Goal: Transaction & Acquisition: Purchase product/service

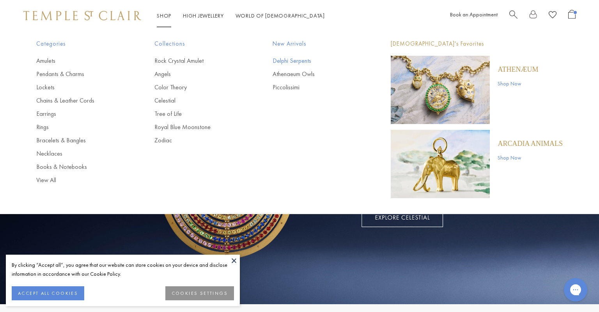
click at [302, 59] on link "Delphi Serpents" at bounding box center [316, 61] width 87 height 9
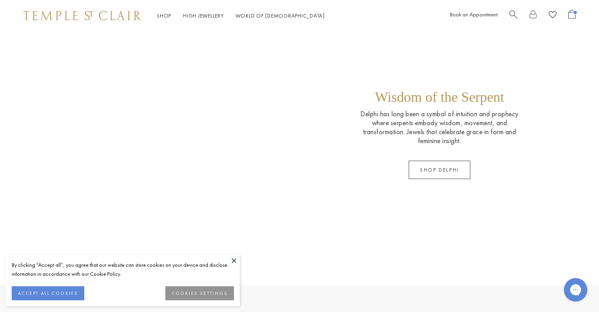
scroll to position [619, 0]
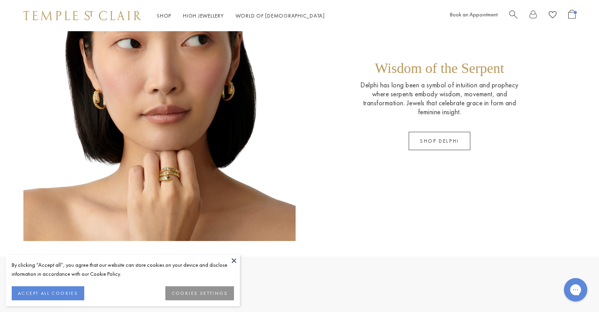
click at [387, 69] on p "Wisdom of the Serpent" at bounding box center [440, 70] width 130 height 20
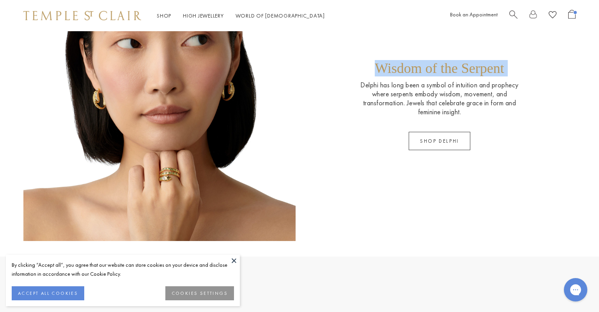
click at [387, 69] on p "Wisdom of the Serpent" at bounding box center [440, 70] width 130 height 20
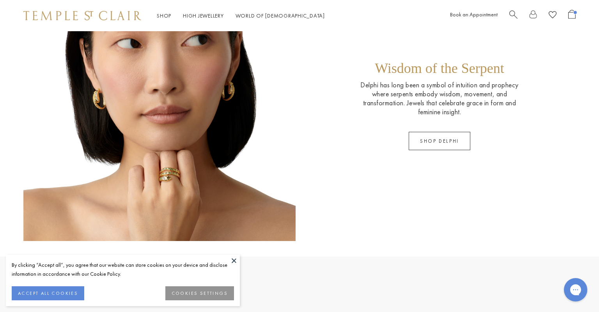
click at [380, 86] on p "Delphi has long been a symbol of intuition and prophecy where serpents embody w…" at bounding box center [440, 98] width 176 height 36
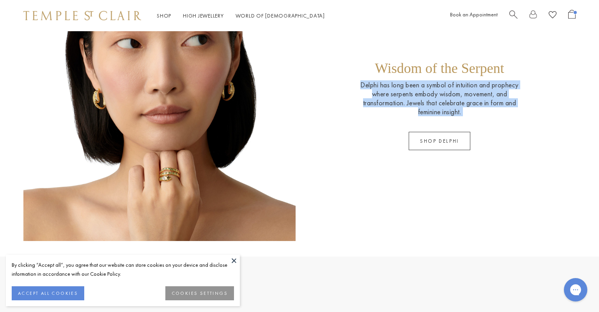
click at [380, 86] on p "Delphi has long been a symbol of intuition and prophecy where serpents embody w…" at bounding box center [440, 98] width 176 height 36
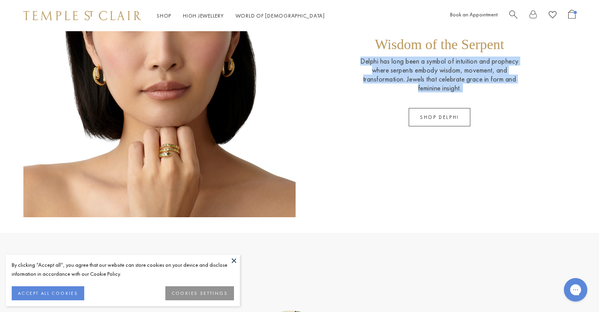
scroll to position [641, 0]
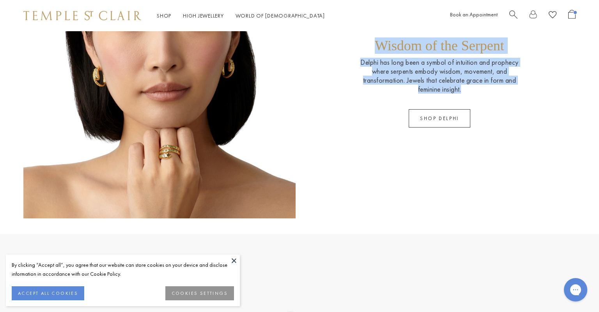
drag, startPoint x: 383, startPoint y: 43, endPoint x: 491, endPoint y: 101, distance: 122.9
click at [491, 101] on div "Wisdom of the Serpent Delphi has long been a symbol of intuition and prophecy w…" at bounding box center [440, 82] width 176 height 90
copy div "Wisdom of the Serpent Delphi has long been a symbol of intuition and prophecy w…"
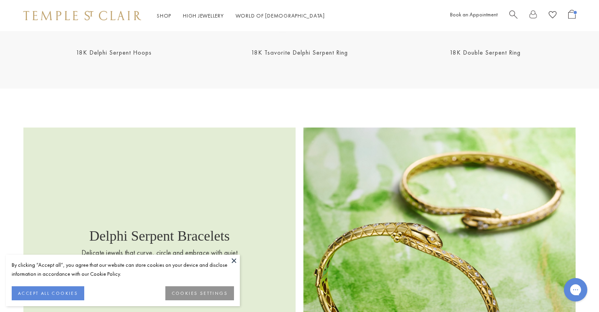
scroll to position [1208, 0]
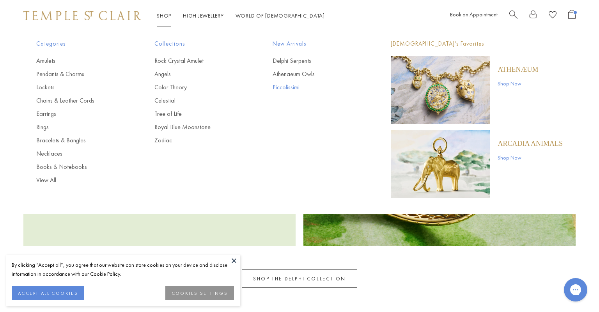
click at [298, 87] on link "Piccolissimi" at bounding box center [316, 87] width 87 height 9
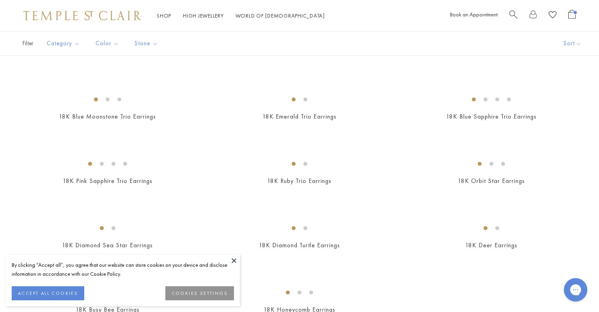
scroll to position [428, 0]
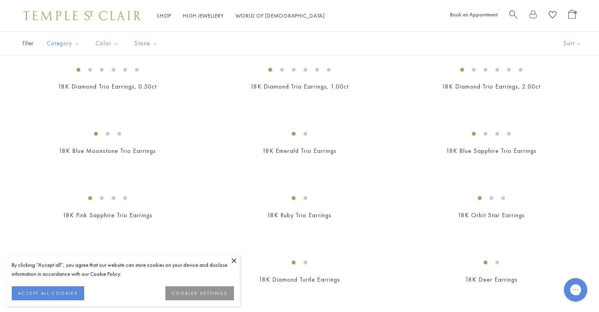
click at [0, 0] on img at bounding box center [0, 0] width 0 height 0
click at [110, 15] on img at bounding box center [82, 15] width 118 height 9
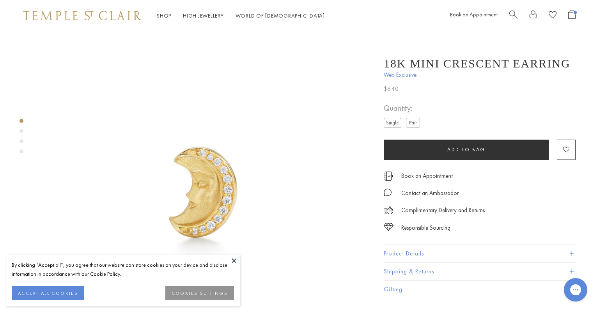
scroll to position [3, 0]
click at [438, 155] on button "Add to bag" at bounding box center [466, 150] width 165 height 20
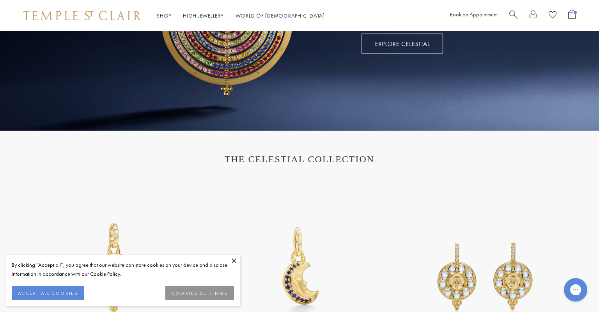
scroll to position [179, 0]
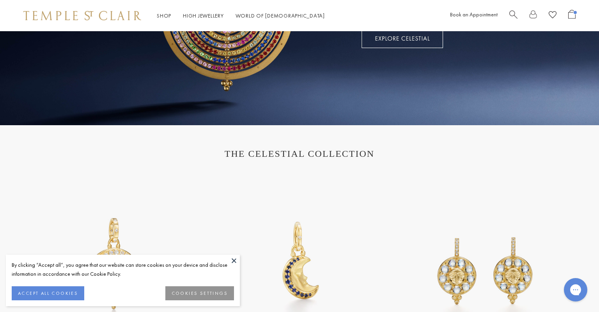
click at [236, 262] on button at bounding box center [234, 261] width 12 height 12
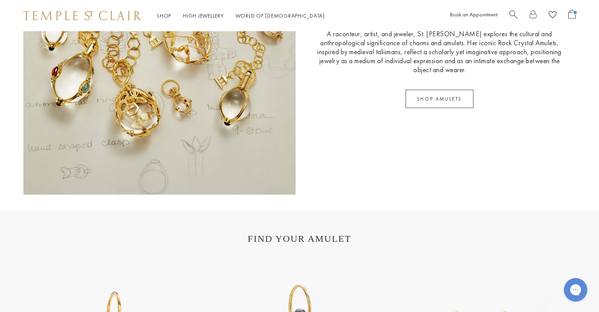
scroll to position [1412, 0]
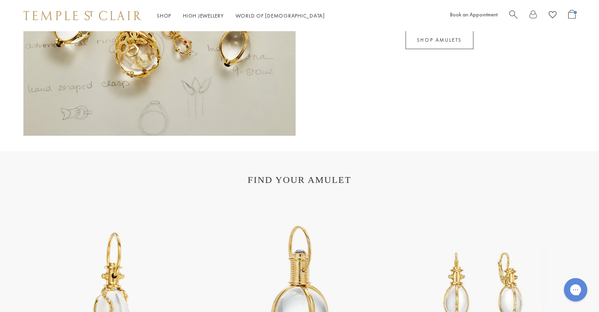
click at [311, 176] on h1 "FIND YOUR AMULET" at bounding box center [299, 180] width 537 height 11
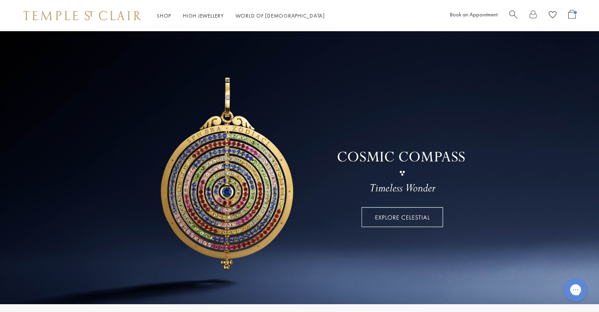
scroll to position [0, 0]
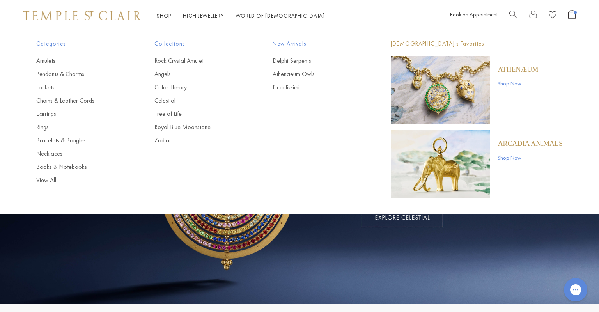
click at [54, 42] on span "Categories" at bounding box center [79, 44] width 87 height 10
click at [54, 45] on span "Categories" at bounding box center [79, 44] width 87 height 10
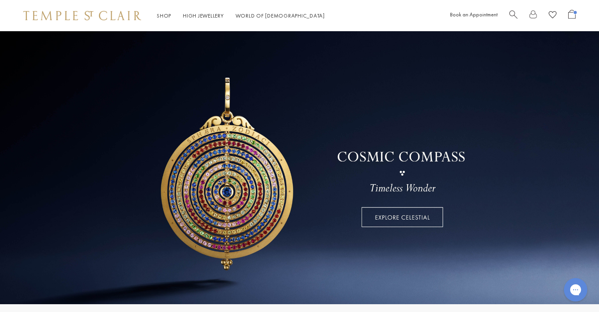
click at [82, 17] on img at bounding box center [82, 15] width 118 height 9
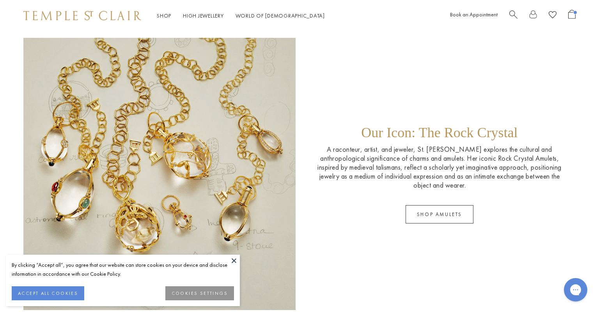
scroll to position [1238, 0]
click at [435, 225] on div "Our Icon: The Rock Crystal A raconteur, artist, and jeweler, St. [PERSON_NAME] …" at bounding box center [439, 173] width 272 height 272
click at [431, 214] on link "SHOP AMULETS" at bounding box center [440, 214] width 68 height 18
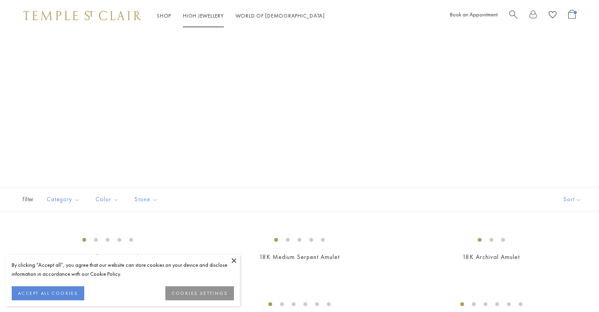
click at [206, 17] on link "High Jewellery High Jewellery" at bounding box center [203, 15] width 41 height 7
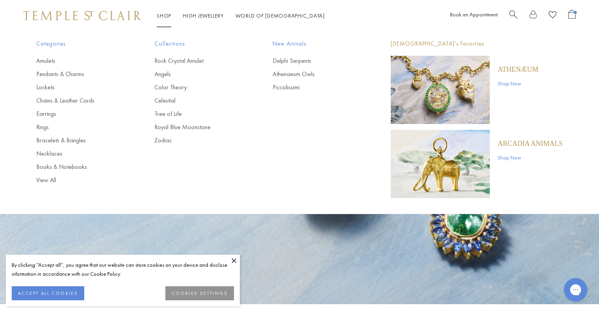
click at [165, 16] on link "Shop Shop" at bounding box center [164, 15] width 14 height 7
click at [131, 16] on img at bounding box center [82, 15] width 118 height 9
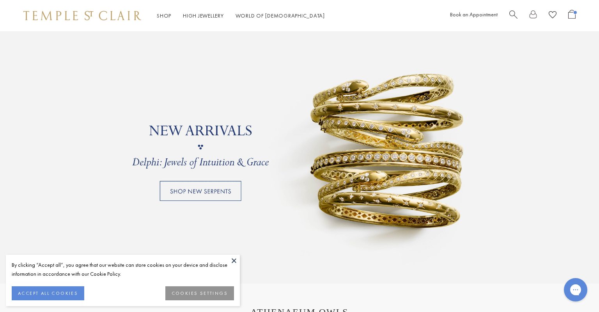
scroll to position [738, 0]
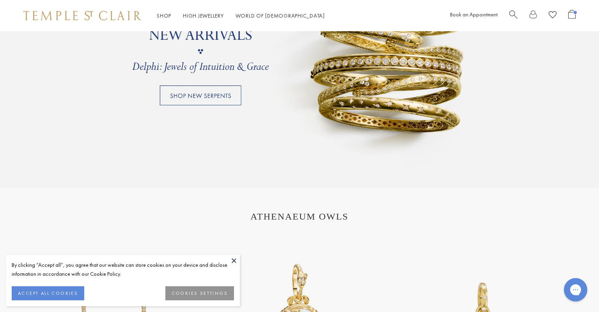
click at [189, 94] on link at bounding box center [299, 51] width 599 height 273
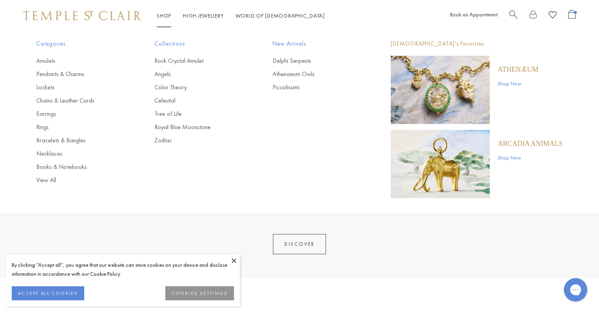
scroll to position [960, 0]
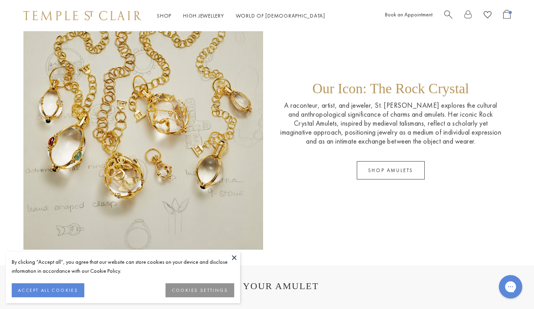
scroll to position [1248, 0]
